Goal: Transaction & Acquisition: Purchase product/service

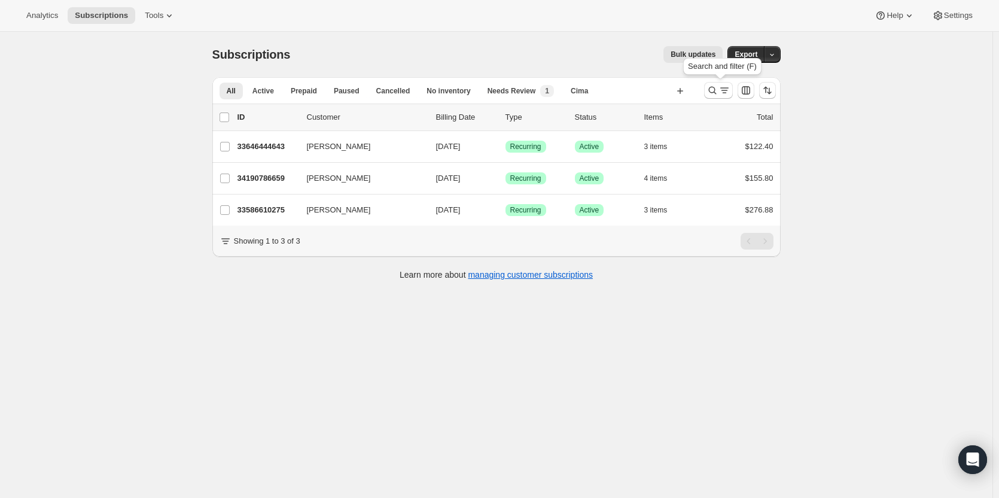
click at [709, 90] on icon "Search and filter results" at bounding box center [712, 90] width 12 height 12
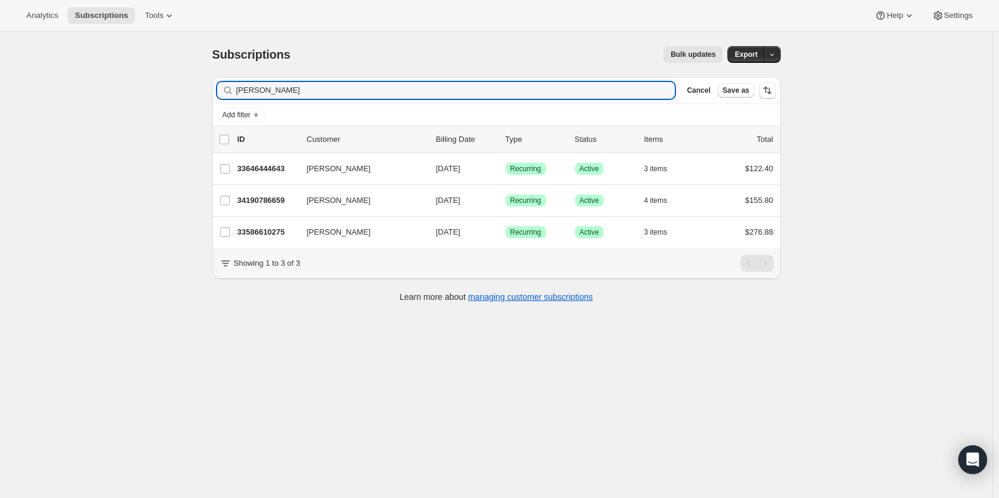
click at [699, 93] on span "Cancel" at bounding box center [698, 91] width 23 height 10
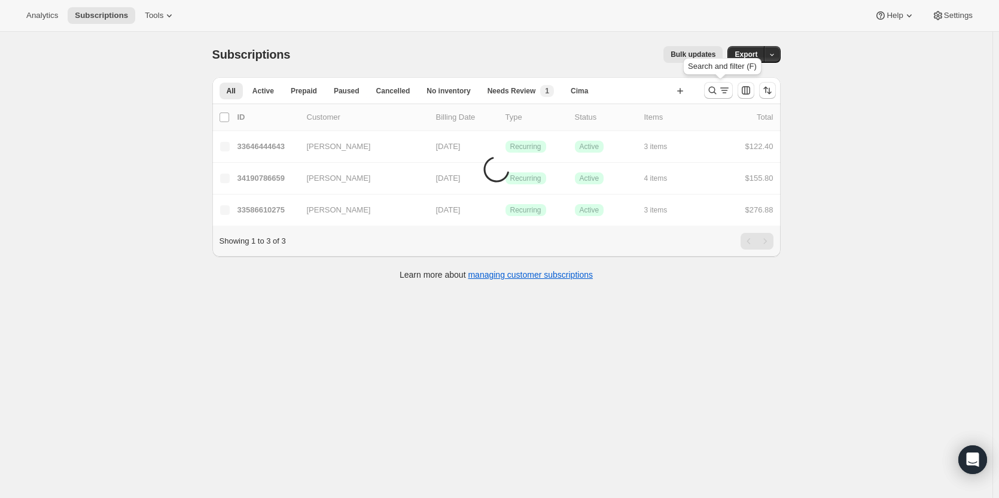
click at [718, 90] on icon "Search and filter results" at bounding box center [712, 90] width 12 height 12
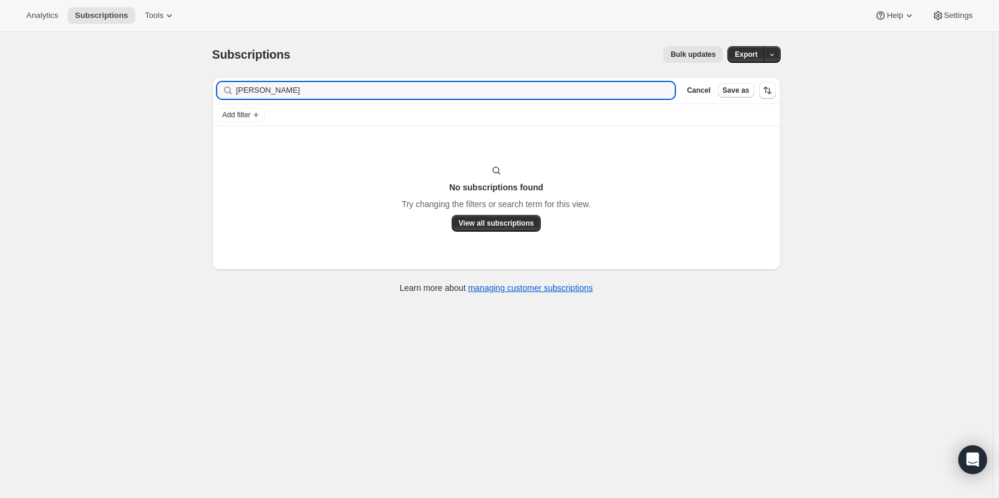
type input "[PERSON_NAME]"
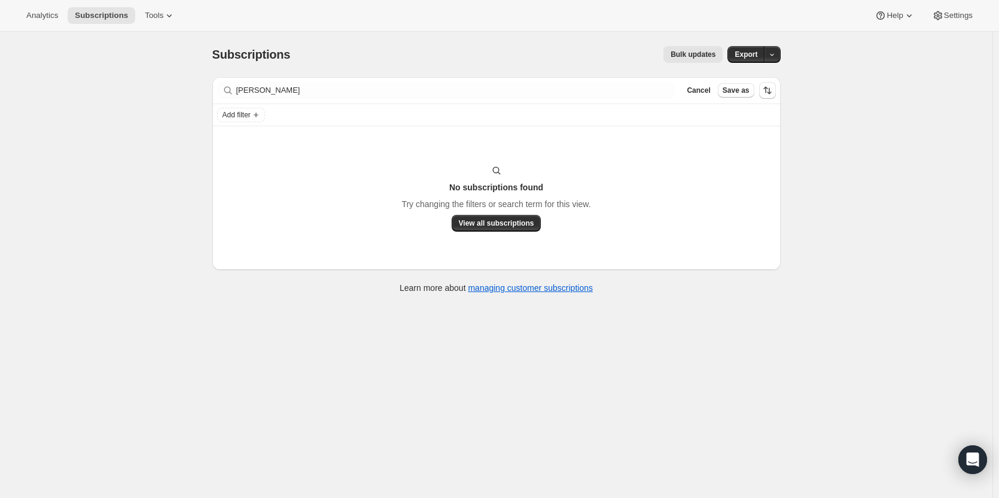
click at [710, 94] on span "Cancel" at bounding box center [698, 91] width 23 height 10
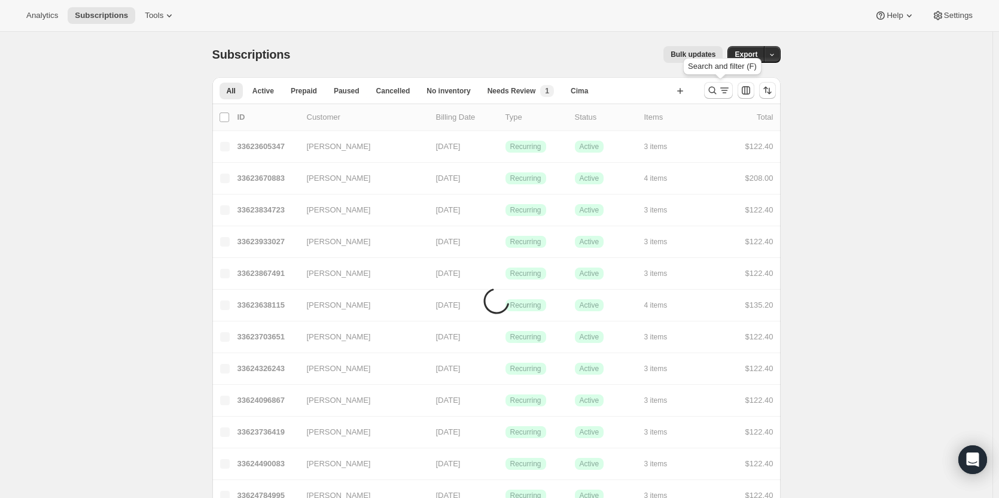
click at [716, 92] on icon "Search and filter results" at bounding box center [712, 91] width 8 height 8
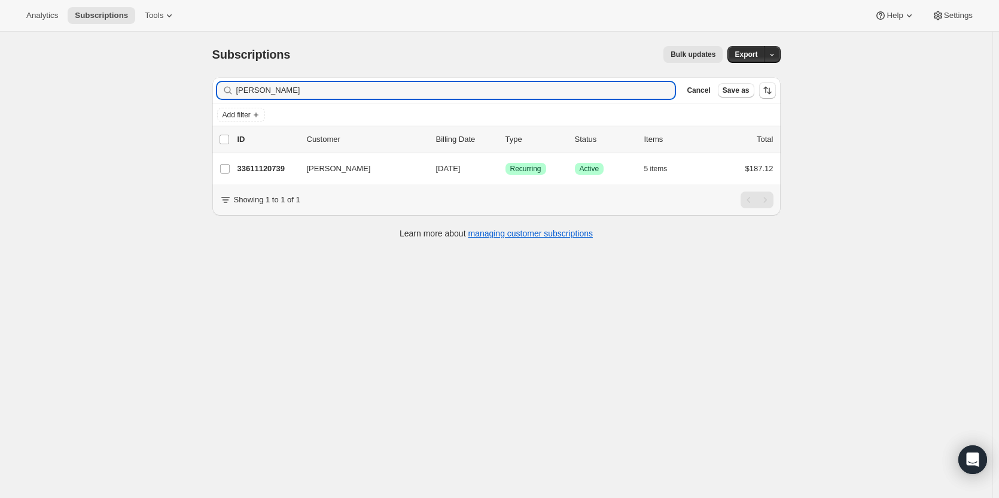
type input "[PERSON_NAME]"
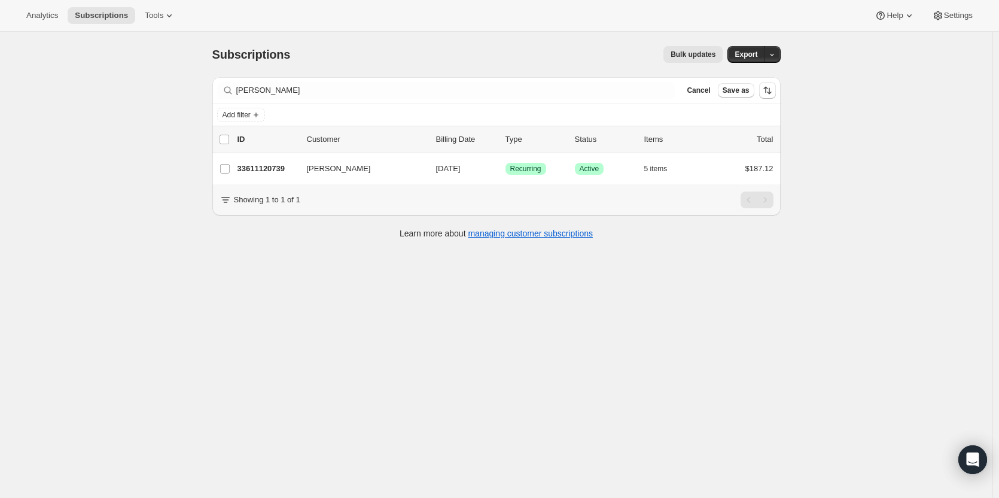
click at [332, 175] on div "33611120739 [PERSON_NAME] [DATE] Success Recurring Success Active 5 items $187.…" at bounding box center [505, 168] width 536 height 17
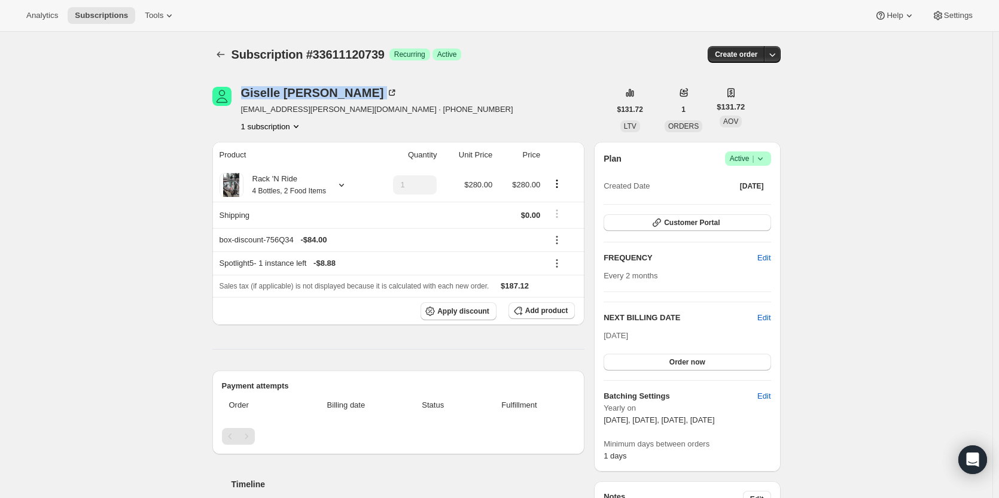
drag, startPoint x: 335, startPoint y: 97, endPoint x: 241, endPoint y: 88, distance: 94.4
click at [241, 88] on div "[PERSON_NAME] [PERSON_NAME][EMAIL_ADDRESS][PERSON_NAME][DOMAIN_NAME] · [PHONE_N…" at bounding box center [411, 109] width 398 height 45
copy div "[PERSON_NAME]"
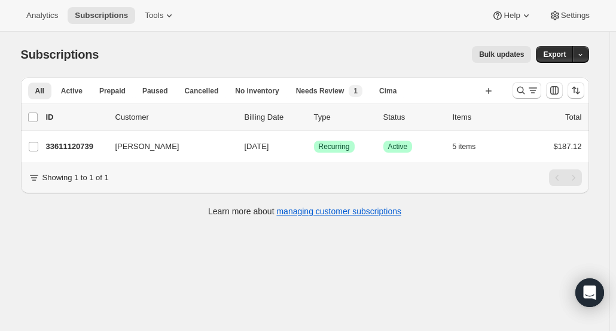
click at [523, 93] on icon "Search and filter results" at bounding box center [521, 91] width 8 height 8
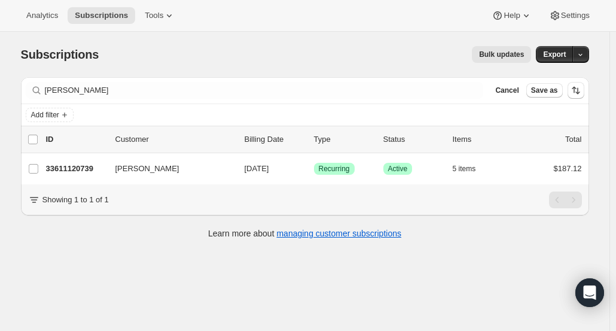
click at [517, 89] on span "Cancel" at bounding box center [506, 91] width 23 height 10
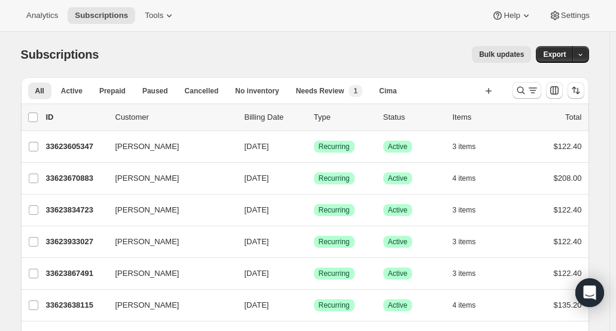
click at [524, 93] on icon "Search and filter results" at bounding box center [521, 90] width 12 height 12
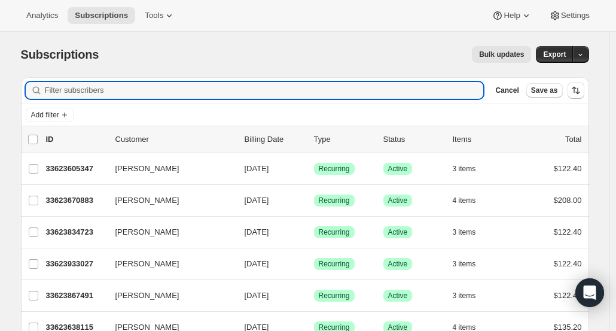
paste input "Kori Pina"
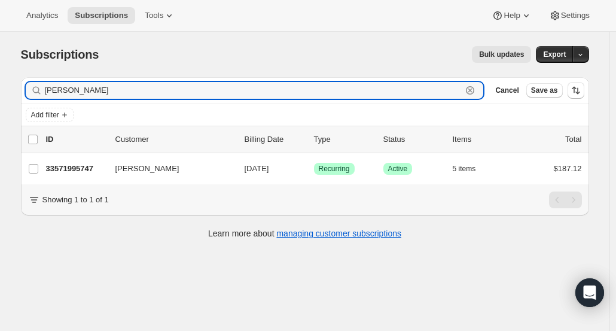
type input "Kori Pina"
click at [59, 164] on p "33571995747" at bounding box center [76, 169] width 60 height 12
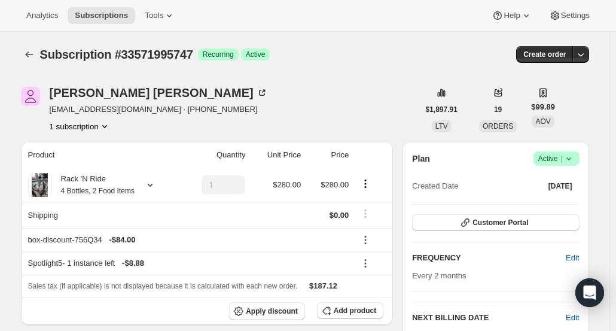
click at [83, 87] on div "Kori Pina" at bounding box center [159, 93] width 218 height 12
click at [76, 96] on div "Kori Pina" at bounding box center [159, 93] width 218 height 12
click at [73, 94] on div "Kori Pina" at bounding box center [159, 93] width 218 height 12
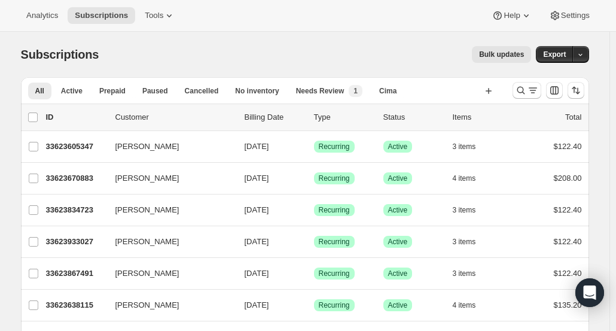
click at [522, 89] on icon "Search and filter results" at bounding box center [521, 90] width 12 height 12
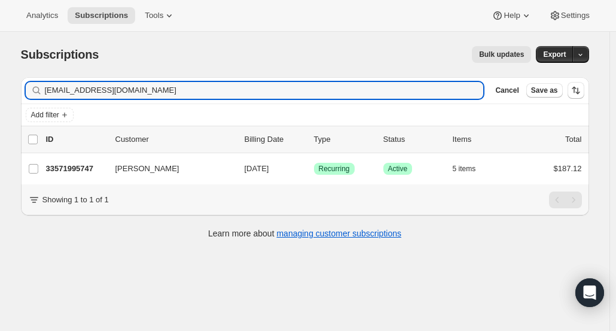
type input "koripina@gmail.com"
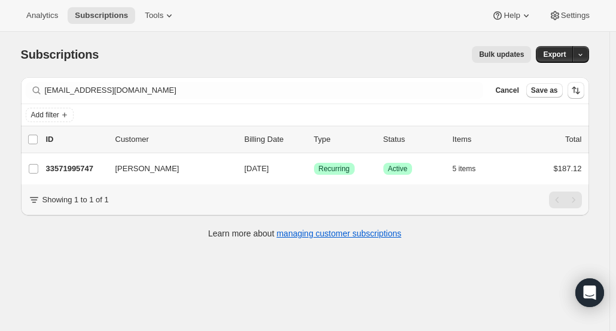
click at [81, 169] on p "33571995747" at bounding box center [76, 169] width 60 height 12
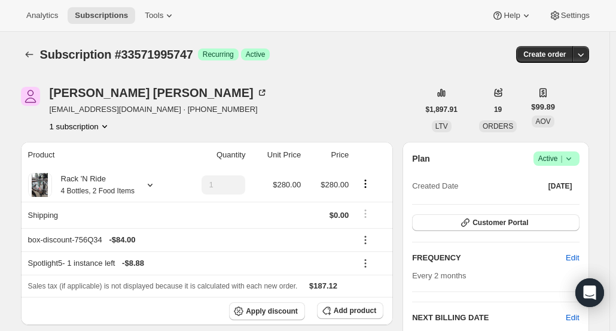
click at [587, 60] on icon "button" at bounding box center [581, 54] width 12 height 12
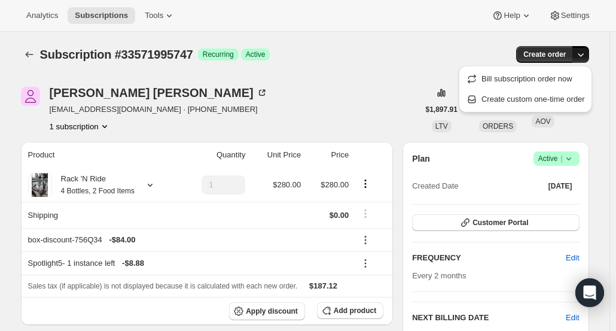
click at [571, 100] on span "Create custom one-time order" at bounding box center [532, 98] width 103 height 9
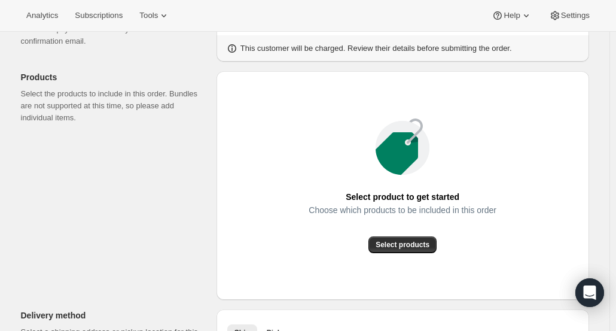
scroll to position [179, 0]
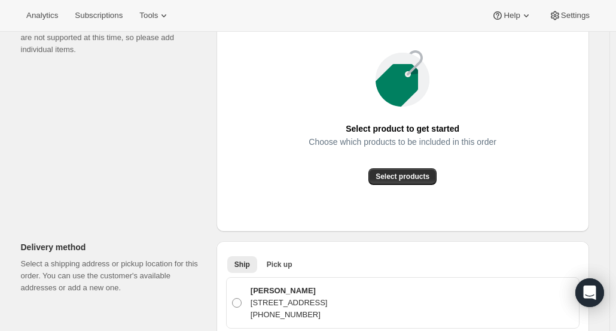
click at [415, 179] on span "Select products" at bounding box center [403, 177] width 54 height 10
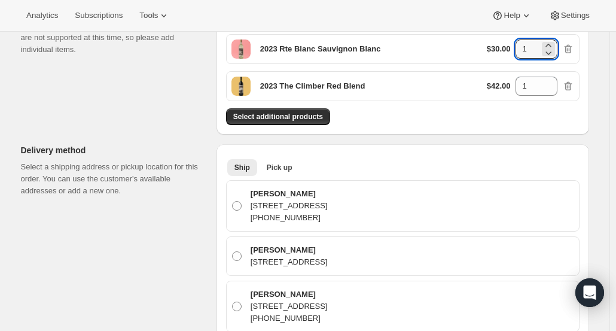
drag, startPoint x: 532, startPoint y: 51, endPoint x: 514, endPoint y: 51, distance: 18.5
click at [514, 51] on div "$30.00 1" at bounding box center [530, 48] width 87 height 19
type input "2"
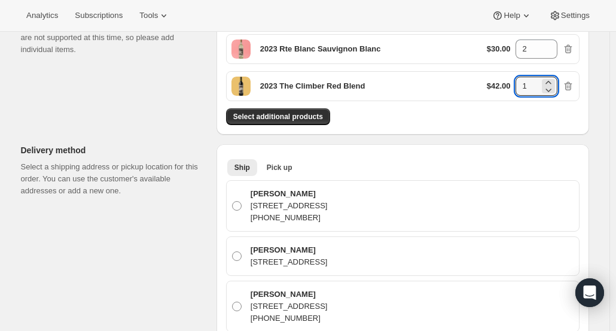
drag, startPoint x: 535, startPoint y: 89, endPoint x: 514, endPoint y: 85, distance: 21.2
click at [514, 85] on div "$42.00 1" at bounding box center [530, 86] width 87 height 19
click at [514, 100] on div "2023 The Climber Red Blend $42.00 1" at bounding box center [402, 86] width 353 height 30
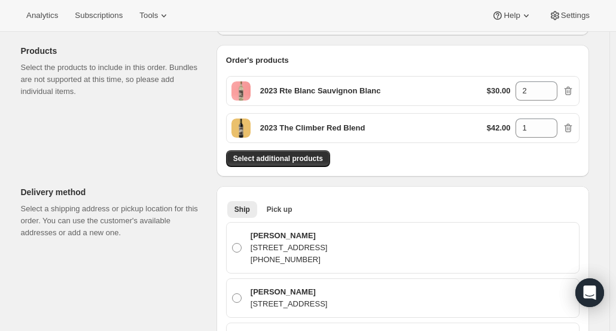
scroll to position [120, 0]
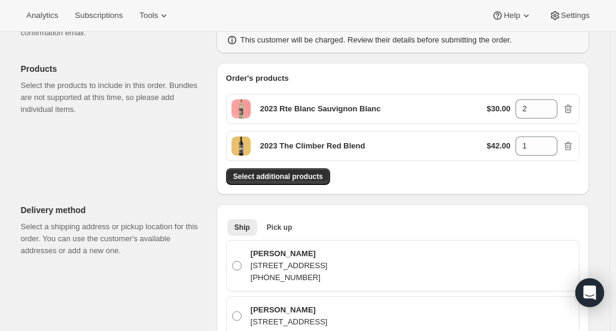
click at [307, 178] on span "Select additional products" at bounding box center [278, 177] width 90 height 10
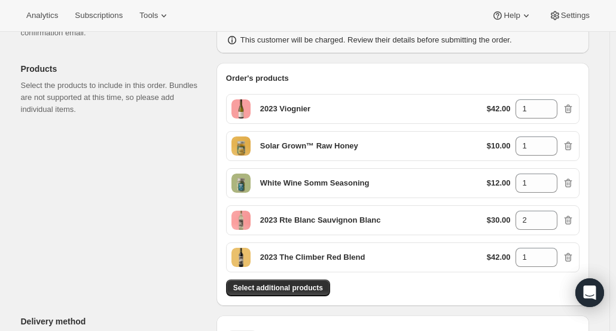
scroll to position [419, 0]
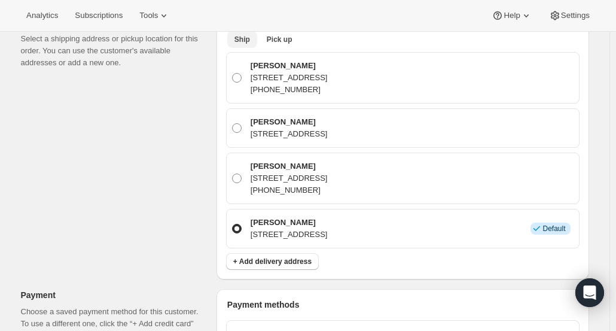
click at [285, 41] on span "Pick up" at bounding box center [280, 40] width 26 height 10
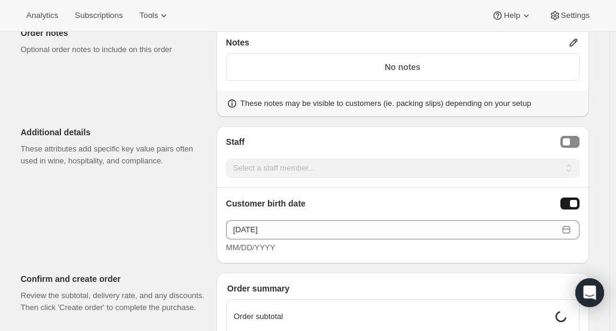
scroll to position [718, 0]
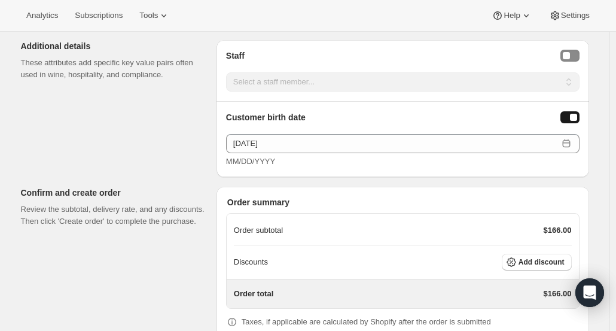
click at [535, 260] on span "Add discount" at bounding box center [542, 262] width 46 height 10
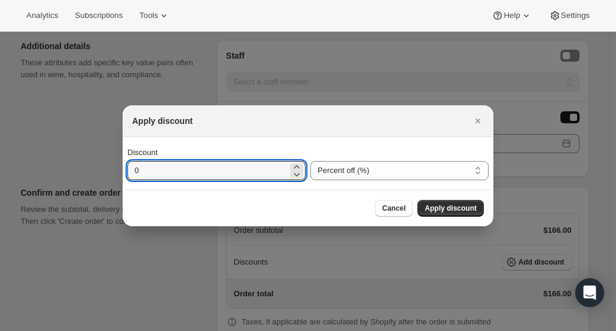
drag, startPoint x: 208, startPoint y: 172, endPoint x: 99, endPoint y: 173, distance: 108.8
type input "35"
click at [434, 215] on button "Apply discount" at bounding box center [450, 208] width 66 height 17
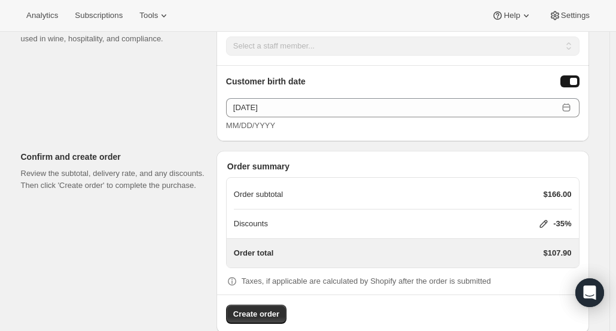
scroll to position [768, 0]
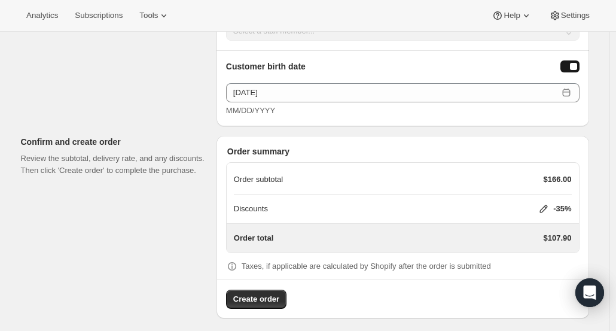
click at [264, 293] on span "Create order" at bounding box center [256, 299] width 46 height 12
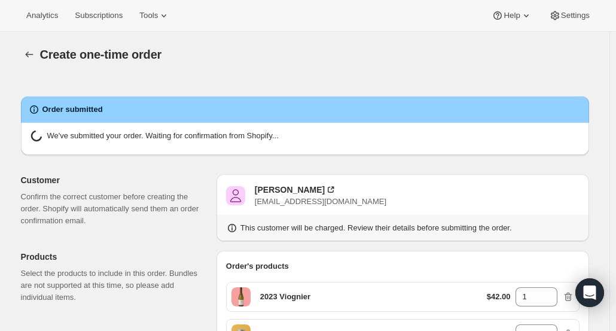
radio input "true"
